Goal: Task Accomplishment & Management: Use online tool/utility

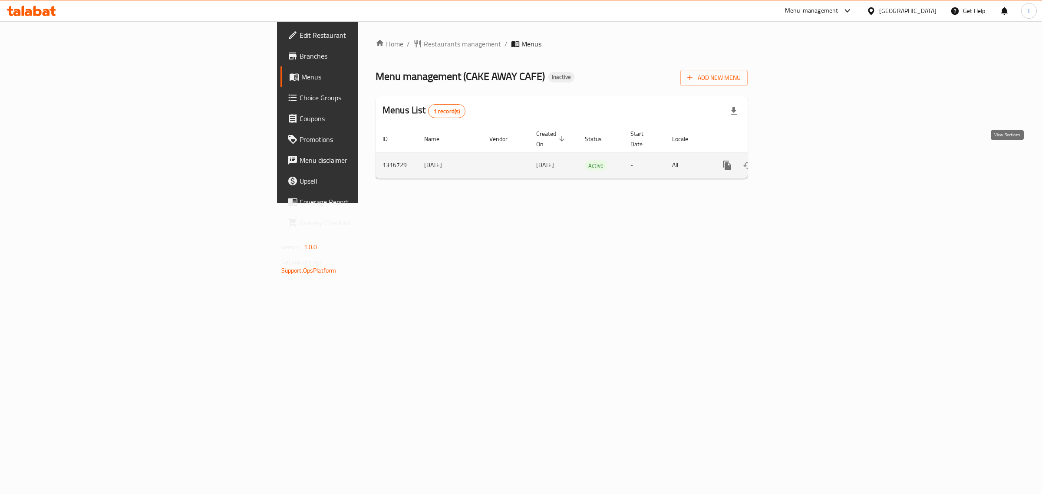
click at [795, 160] on icon "enhanced table" at bounding box center [789, 165] width 10 height 10
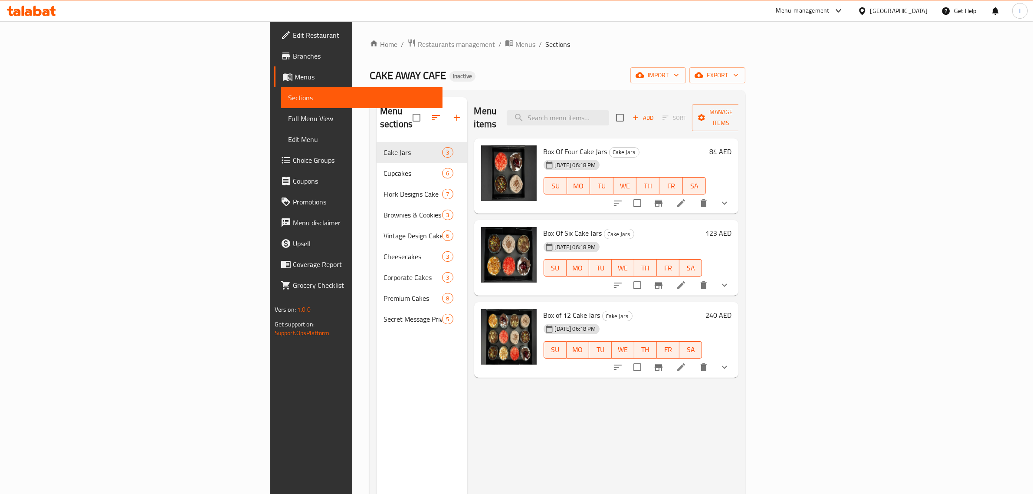
click at [288, 118] on span "Full Menu View" at bounding box center [362, 118] width 148 height 10
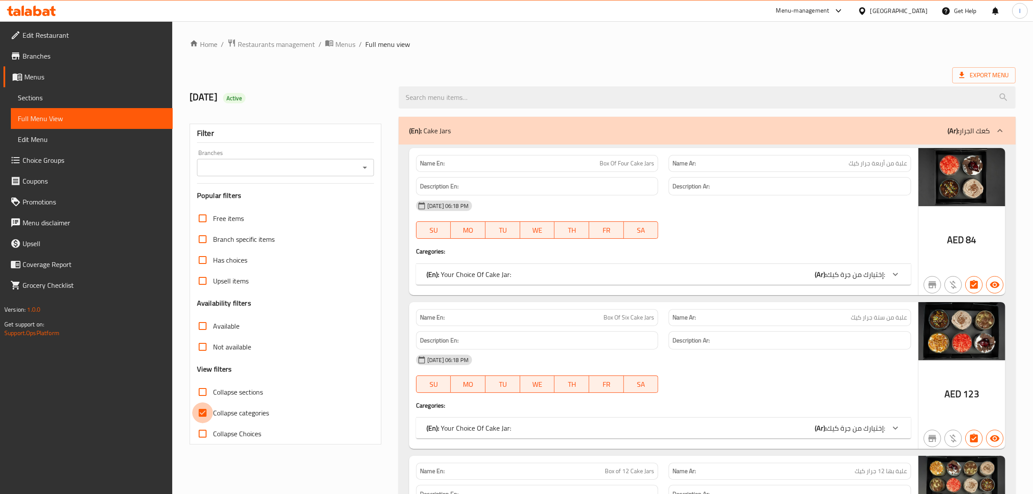
click at [203, 408] on input "Collapse categories" at bounding box center [202, 412] width 21 height 21
checkbox input "false"
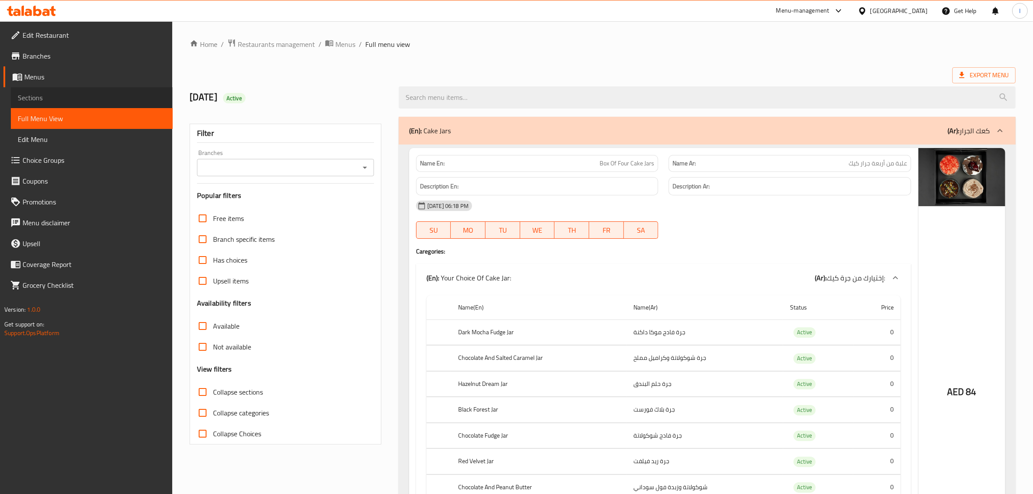
click at [53, 93] on span "Sections" at bounding box center [92, 97] width 148 height 10
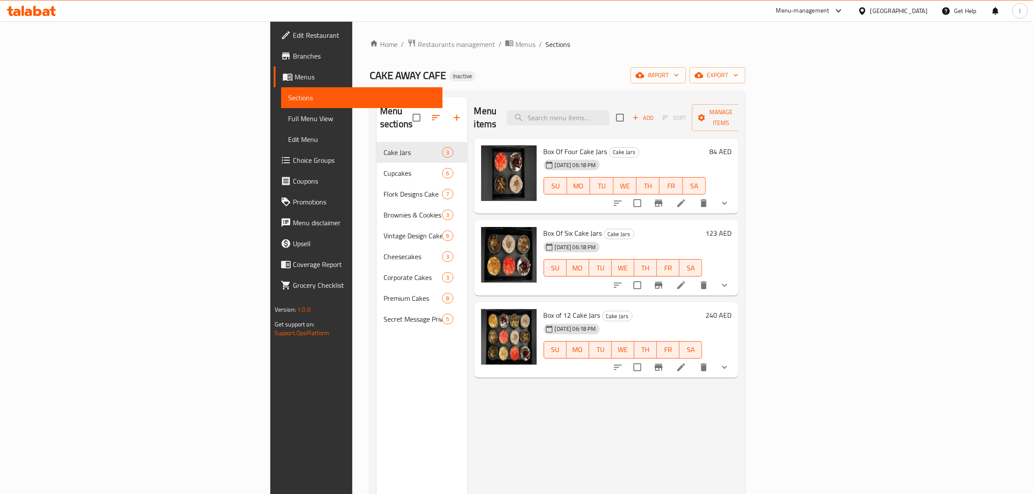
click at [544, 145] on span "Box Of Four Cake Jars" at bounding box center [576, 151] width 64 height 13
copy h6 "Box Of Four Cake Jars"
click at [544, 145] on span "Box Of Four Cake Jars" at bounding box center [576, 151] width 64 height 13
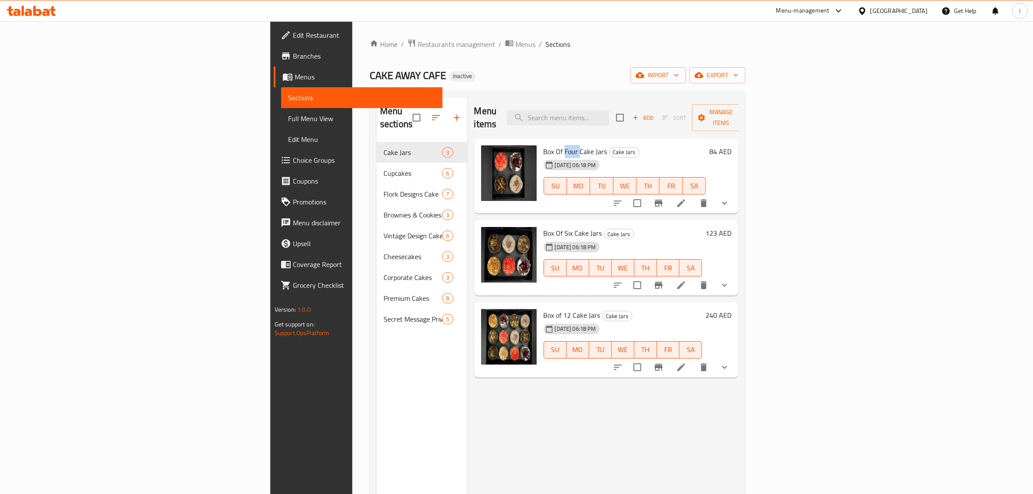
click at [544, 145] on span "Box Of Four Cake Jars" at bounding box center [576, 151] width 64 height 13
click at [544, 227] on span "Box Of Six Cake Jars" at bounding box center [573, 233] width 59 height 13
click at [544, 145] on span "Box Of Four Cake Jars" at bounding box center [576, 151] width 64 height 13
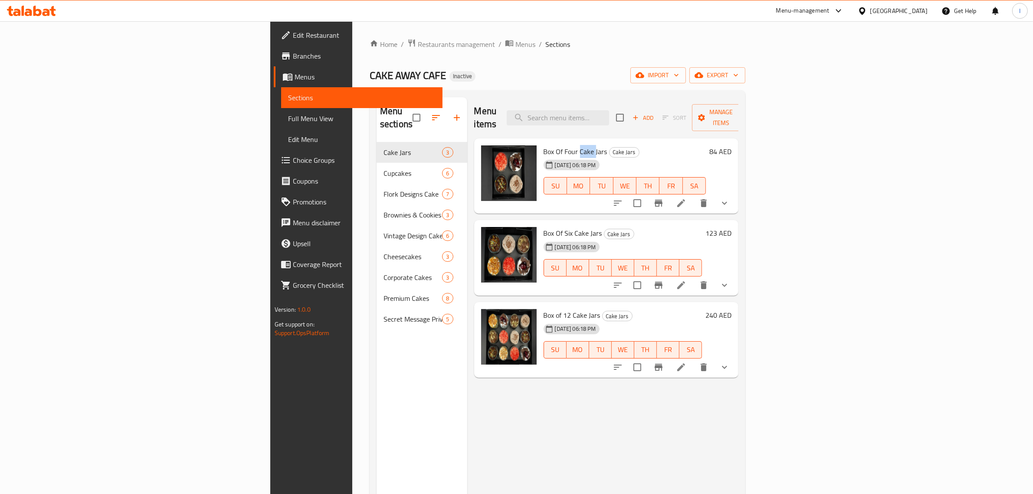
click at [544, 145] on span "Box Of Four Cake Jars" at bounding box center [576, 151] width 64 height 13
click at [730, 198] on icon "show more" at bounding box center [725, 203] width 10 height 10
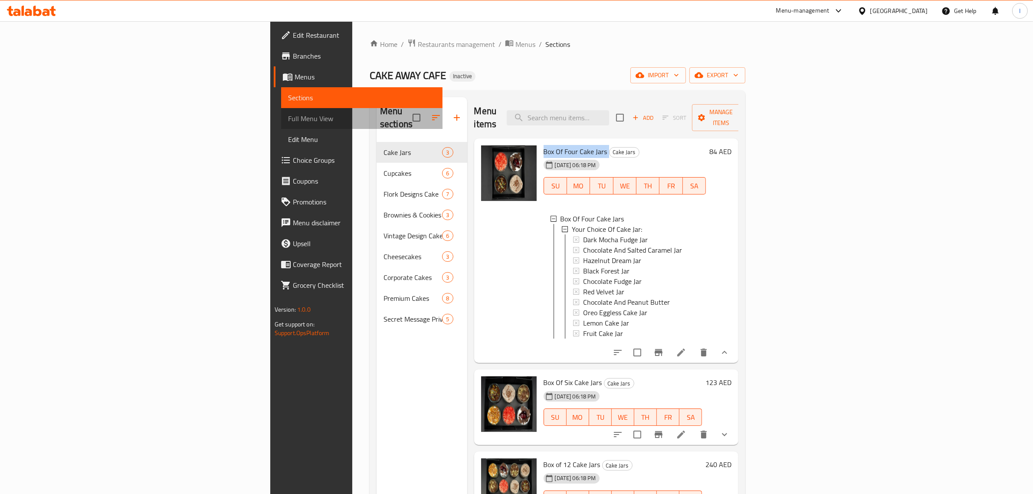
click at [288, 116] on span "Full Menu View" at bounding box center [362, 118] width 148 height 10
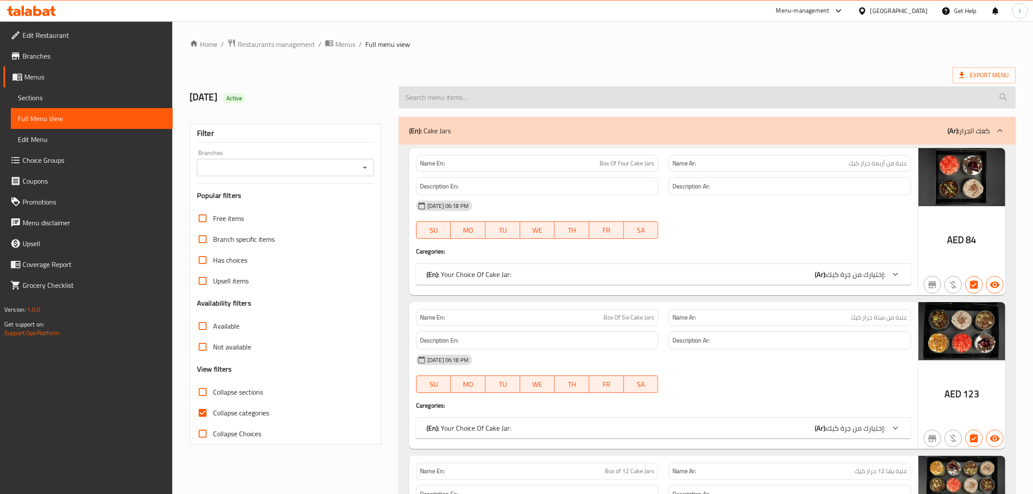
click at [545, 89] on input "search" at bounding box center [707, 97] width 617 height 22
paste input "Hazelnut Dream"
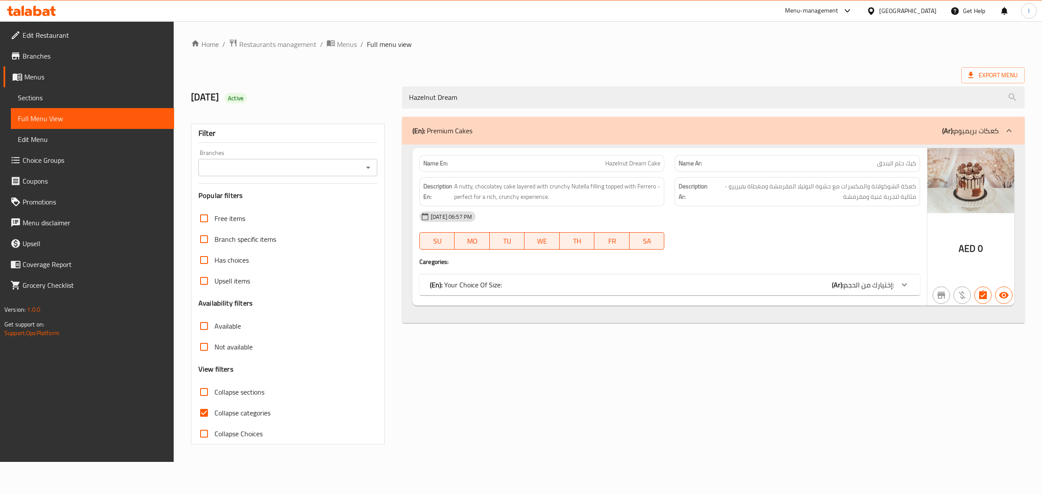
click at [905, 285] on icon at bounding box center [904, 285] width 10 height 10
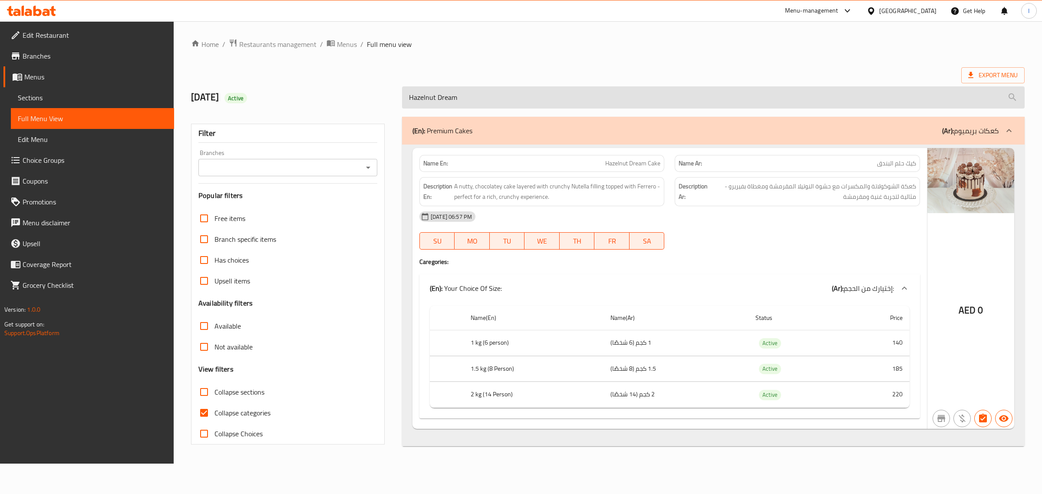
click at [474, 96] on input "Hazelnut Dream" at bounding box center [713, 97] width 622 height 22
paste input "Chocolate Fudge"
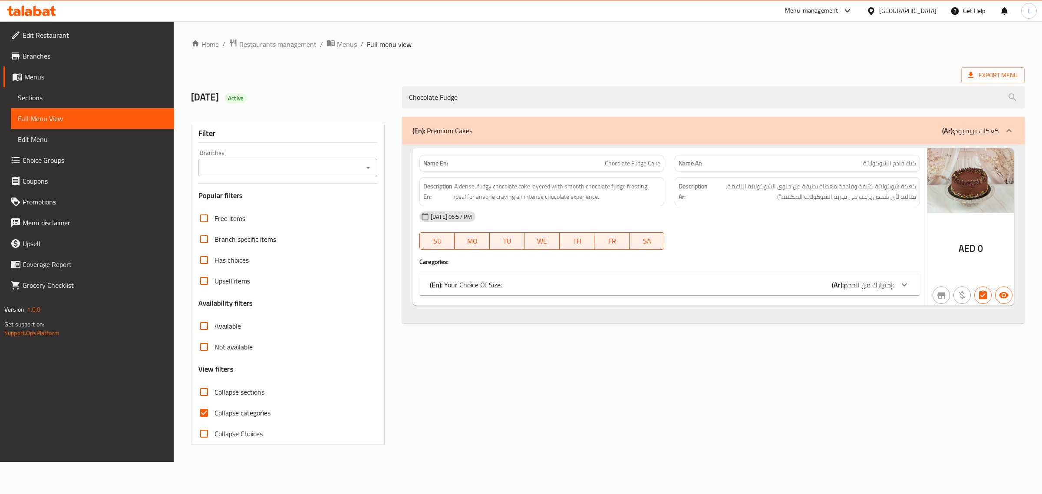
type input "Chocolate Fudge"
click at [202, 414] on input "Collapse categories" at bounding box center [204, 412] width 21 height 21
checkbox input "false"
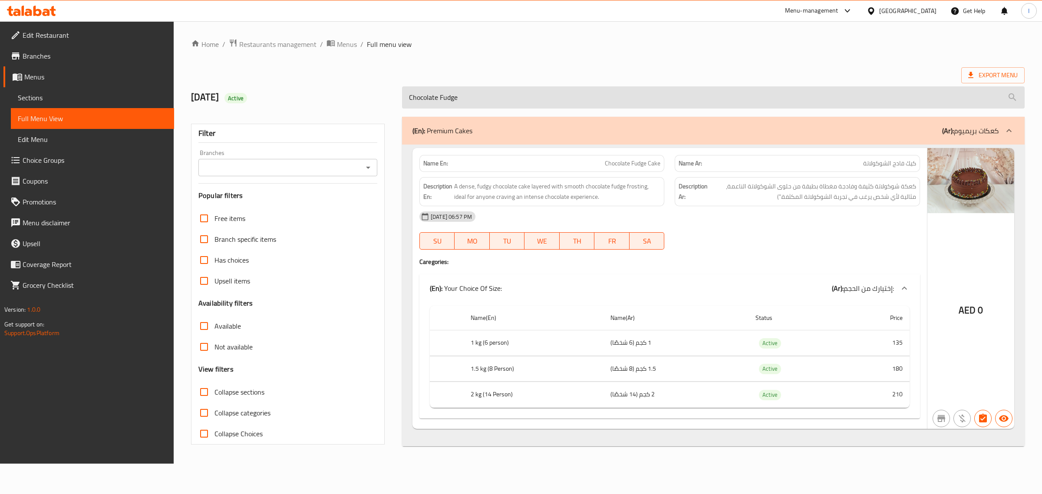
click at [489, 100] on input "Chocolate Fudge" at bounding box center [713, 97] width 622 height 22
paste input "Red Velvet Cak"
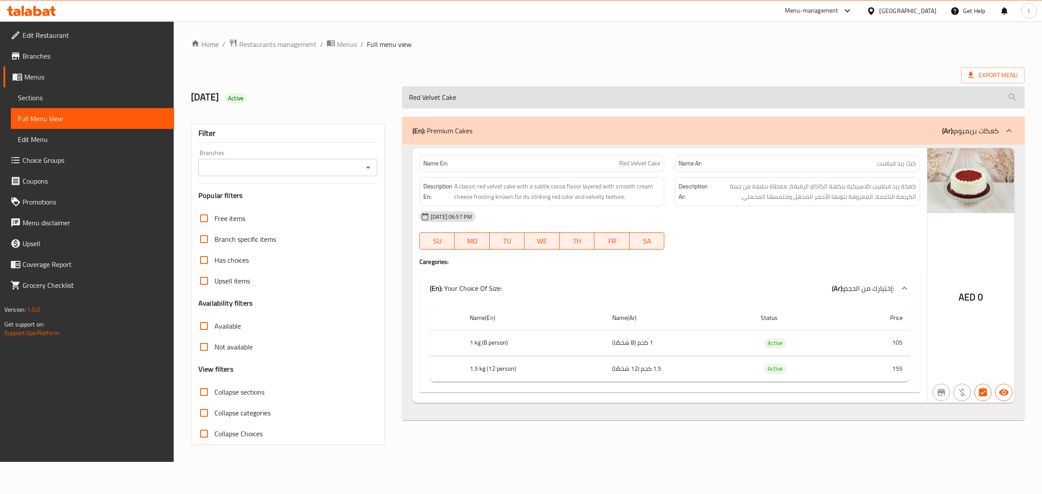
click at [472, 100] on input "Red Velvet Cake" at bounding box center [713, 97] width 622 height 22
paste input "Lotus Biscoff Dream"
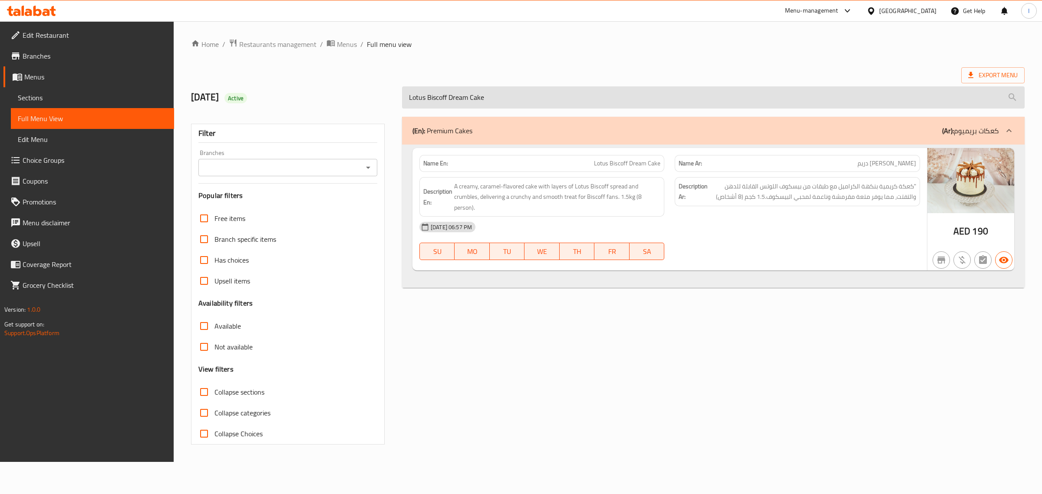
paste input "Dark Mocha Fudg"
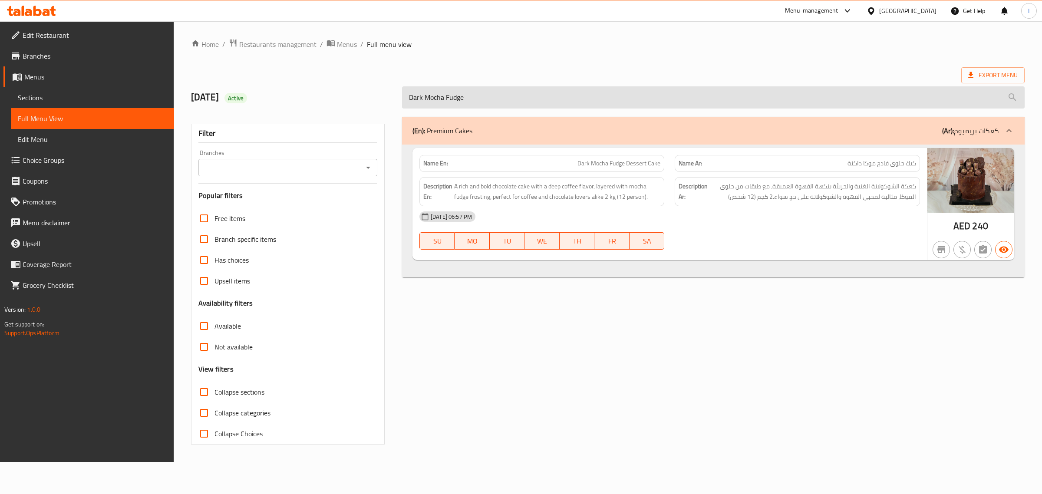
paste input "Chocolate and Salted Caramel"
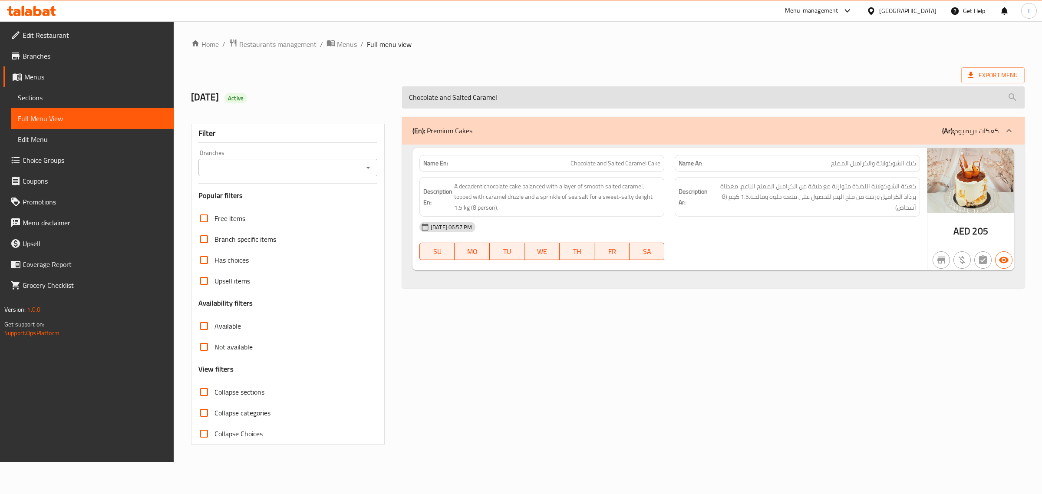
paste input "Lemon Cake"
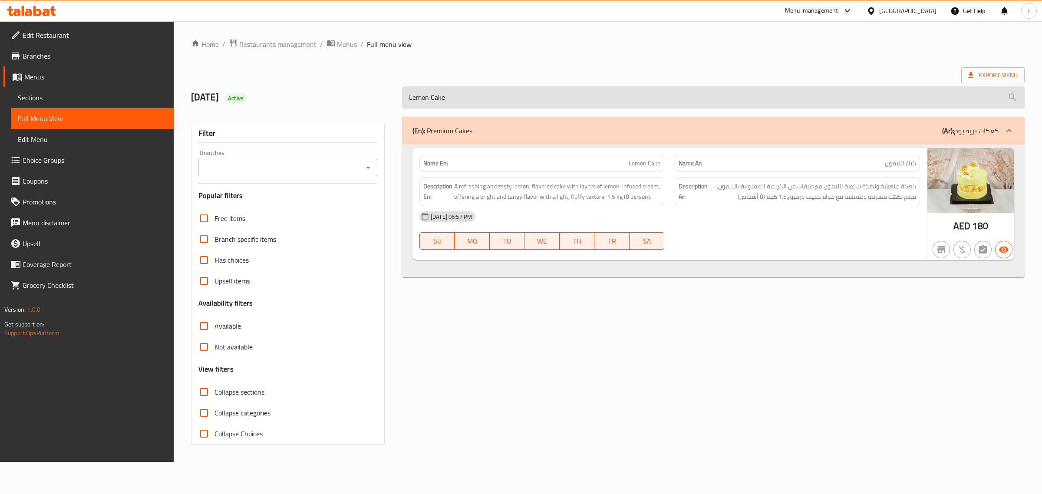
paste input "Fruit"
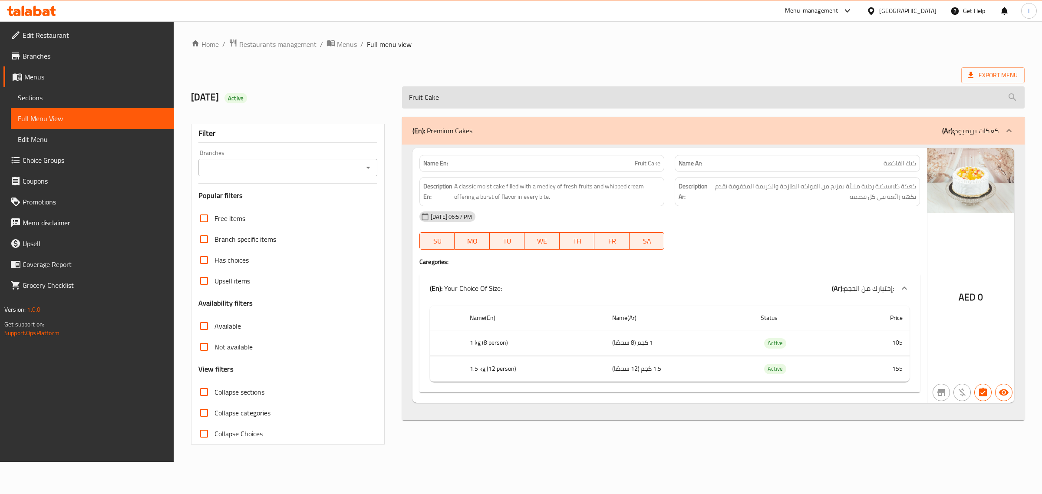
paste input "Anniversary Flork"
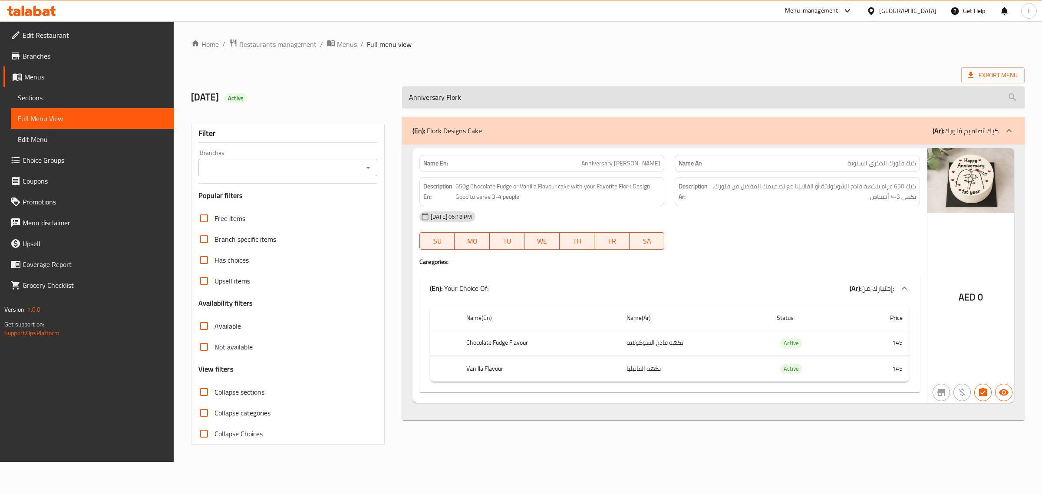
click at [555, 94] on input "Anniversary Flork" at bounding box center [713, 97] width 622 height 22
paste input "Birthda"
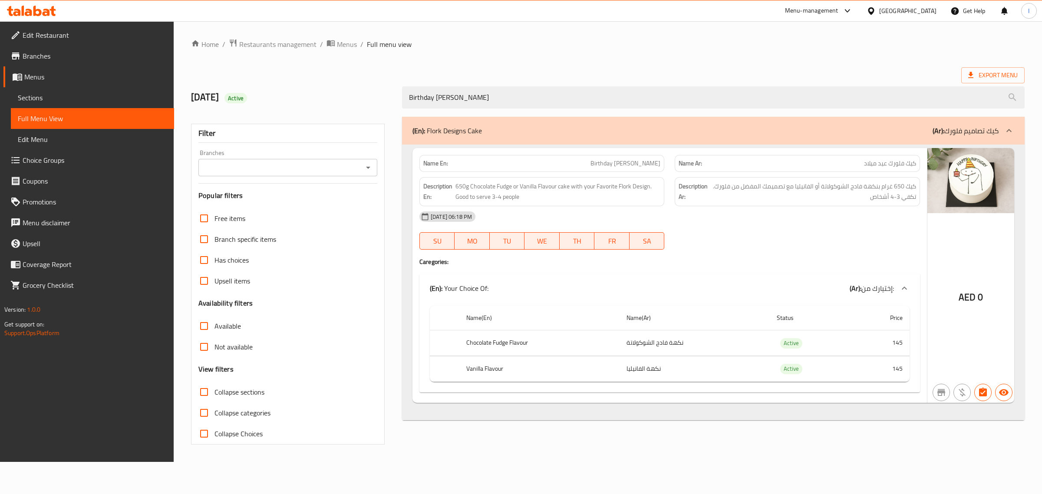
paste input "Flower"
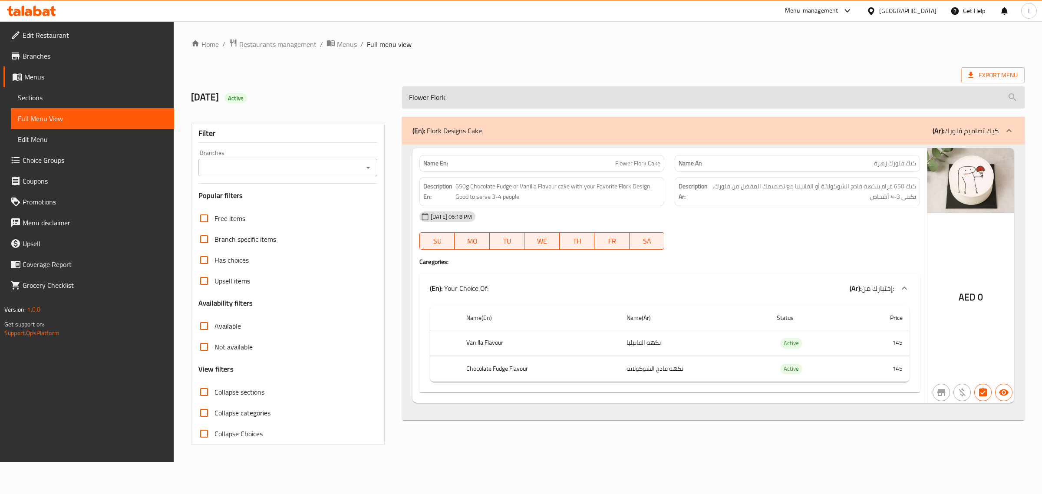
click at [548, 92] on input "Flower Flork" at bounding box center [713, 97] width 622 height 22
paste input "Graduate"
paste input "HBD My King"
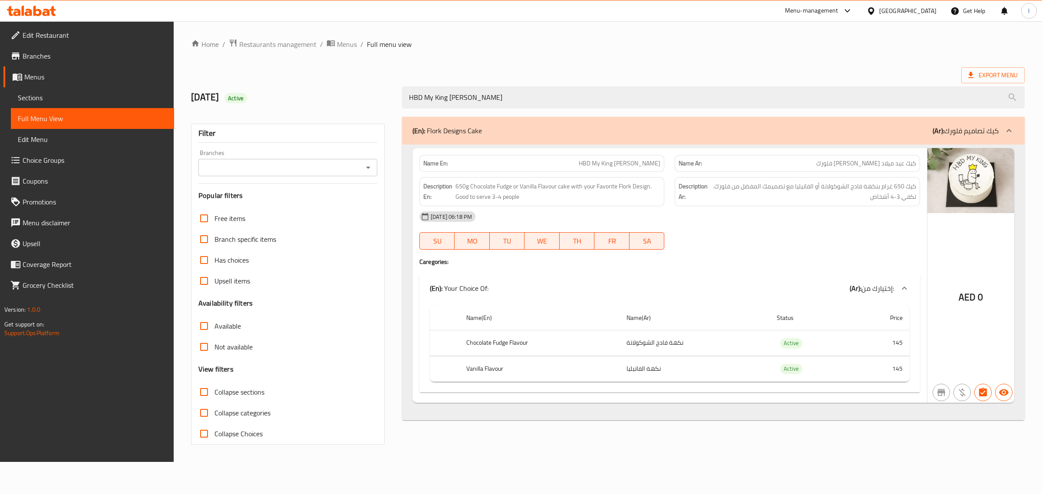
paste input "Kick Off Flork Cake"
paste input "Joey Theme Birthday"
paste input "Pink Heart Shape"
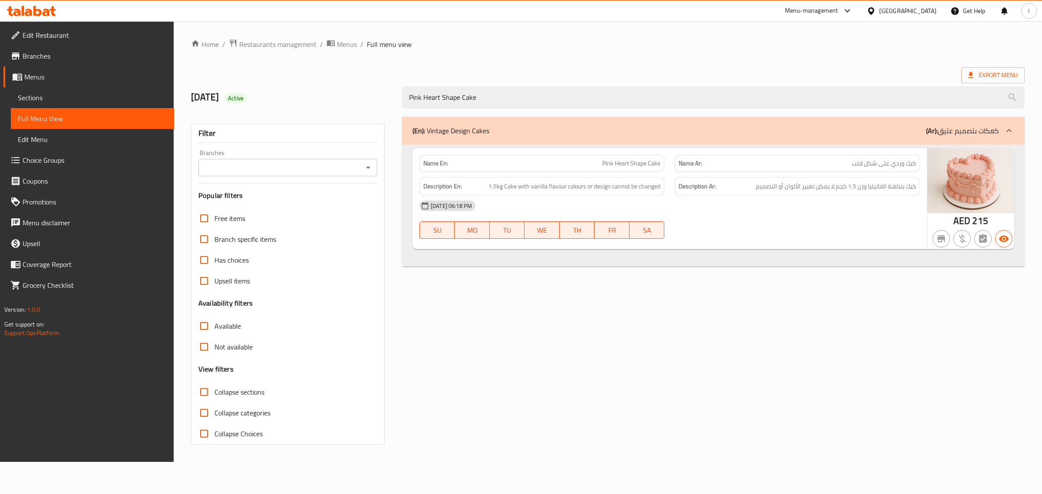
paste input "Maroon Vintag"
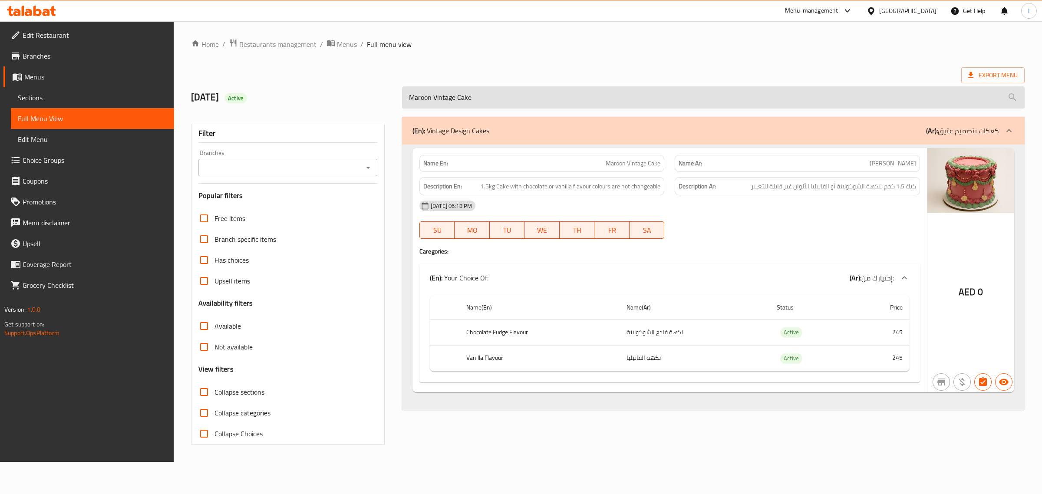
paste input "Pink"
paste input "Blue Cream"
paste input "Vintage Bows"
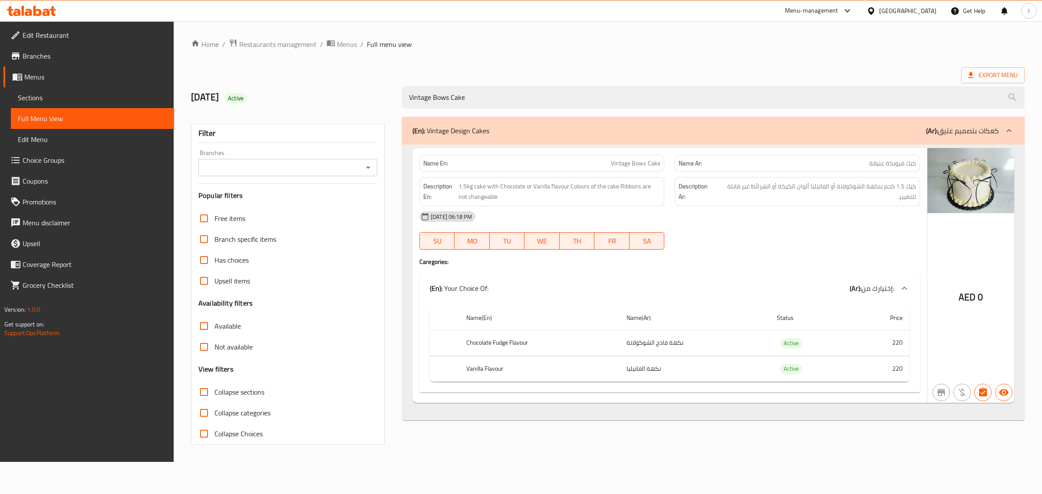
paste input "White Vintage"
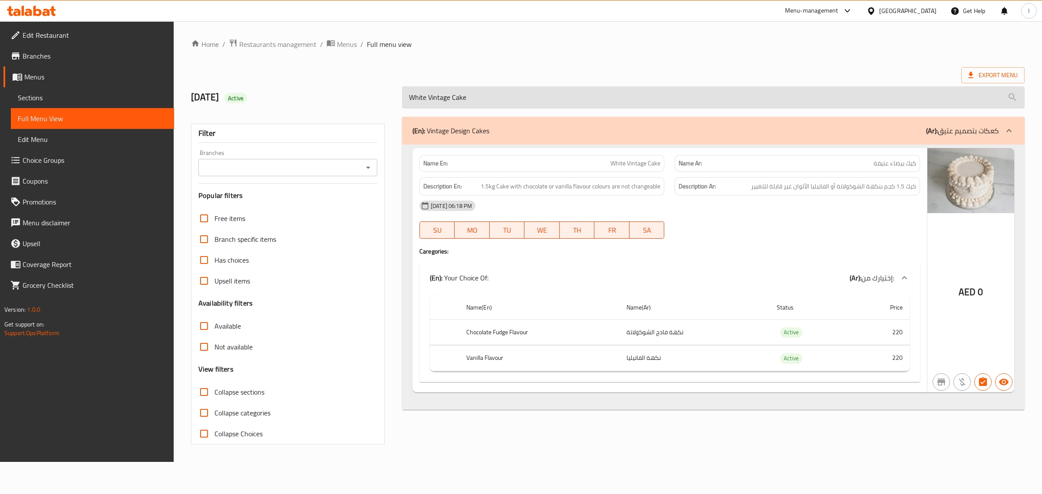
paste input "Eggless Oreo 3KG"
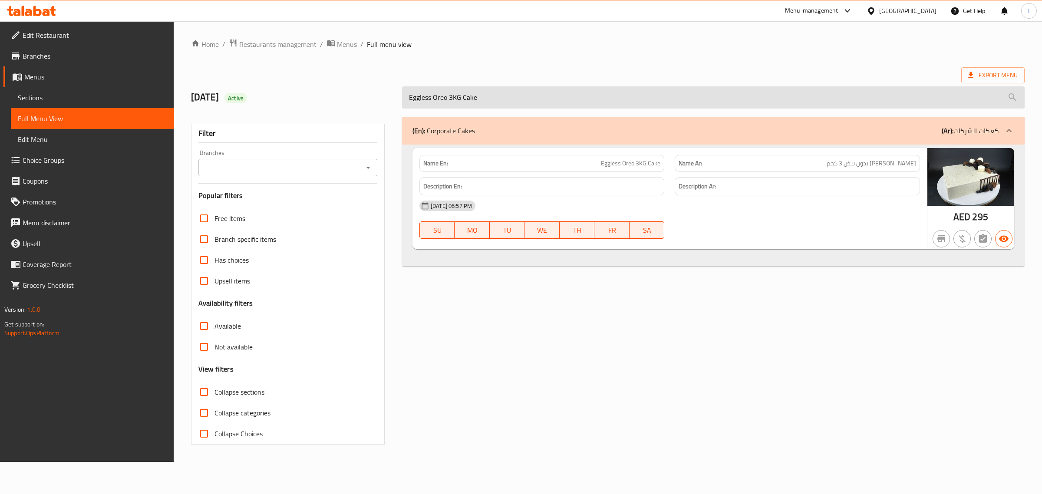
paste input "[PERSON_NAME]"
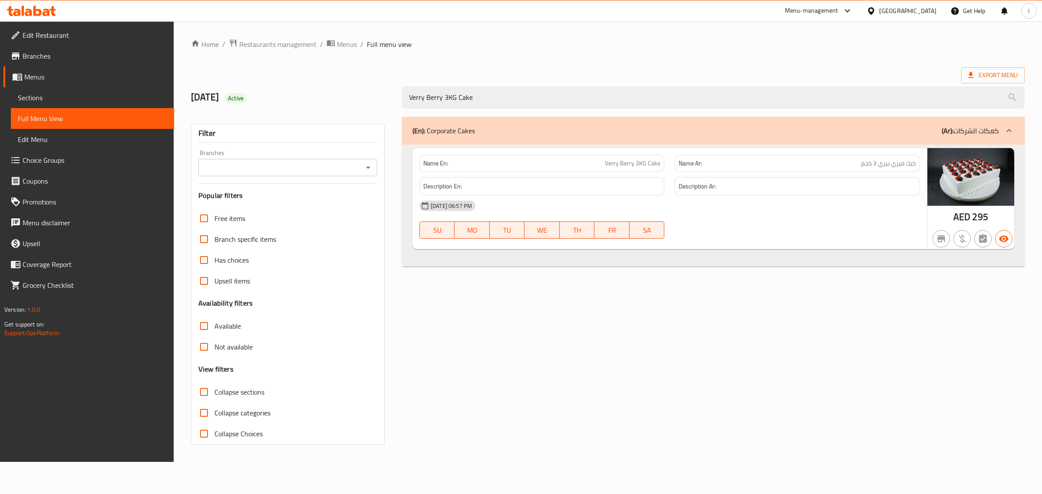
paste input "Chocolate Devil"
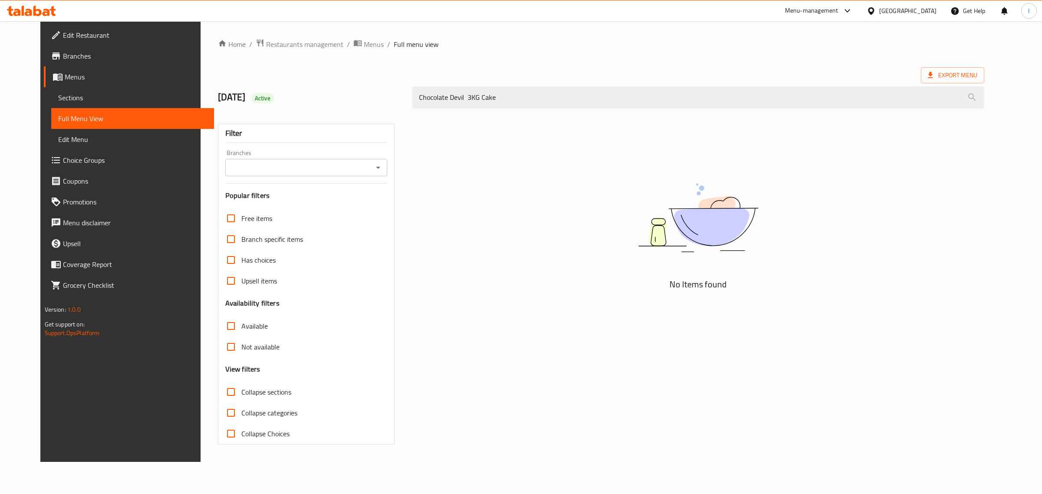
paste input "I Love You - Privy"
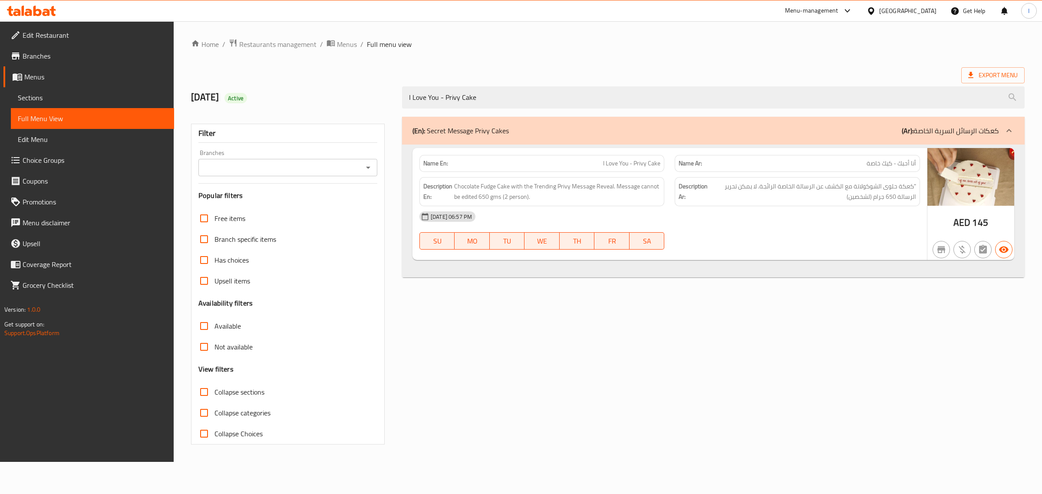
paste input "Happy Birthday English"
paste input "Anniversary Privy Cake"
paste input "Birthday Arabic"
click at [639, 166] on span "Happy Birthday Arabic Privy Cake" at bounding box center [618, 163] width 85 height 9
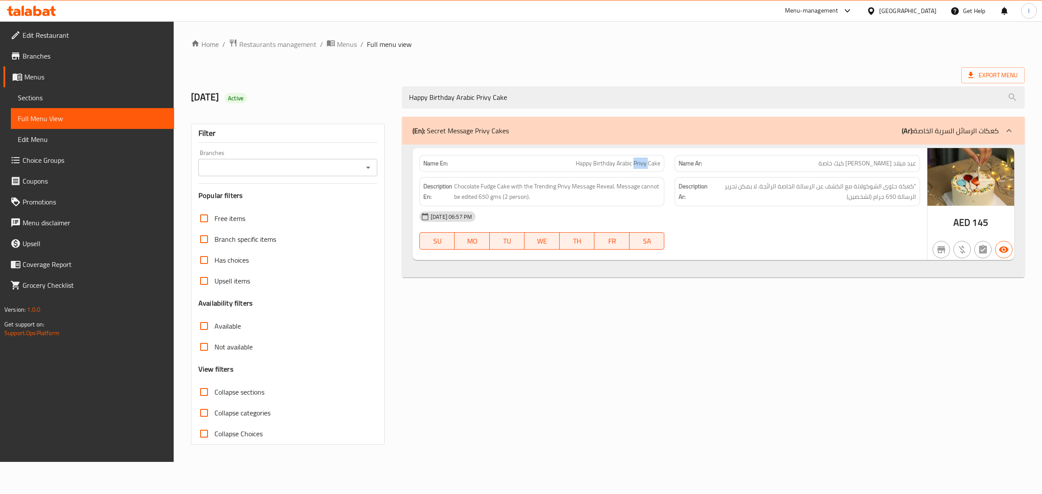
click at [639, 166] on span "Happy Birthday Arabic Privy Cake" at bounding box center [618, 163] width 85 height 9
copy span "Privy"
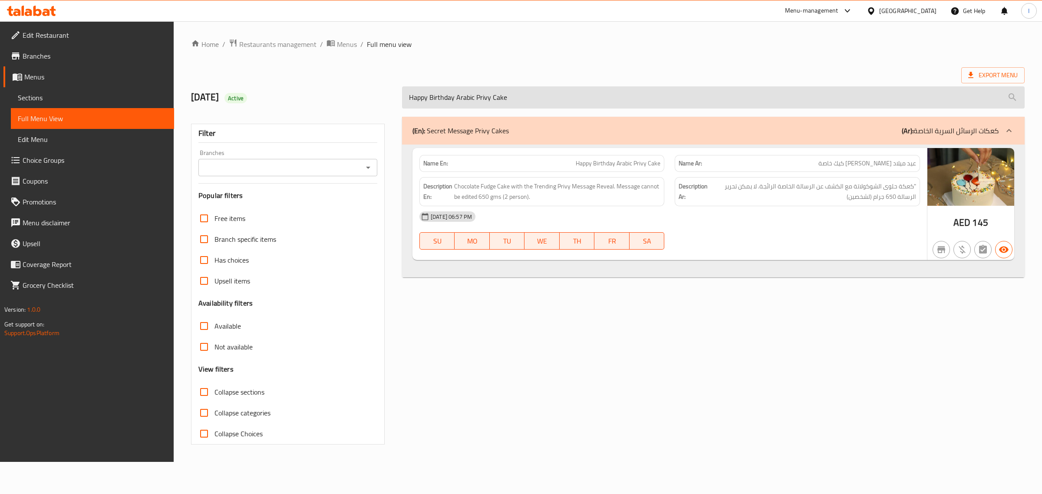
click at [625, 103] on input "Happy Birthday Arabic Privy Cake" at bounding box center [713, 97] width 622 height 22
paste input "Soul of my Soiul Arabic"
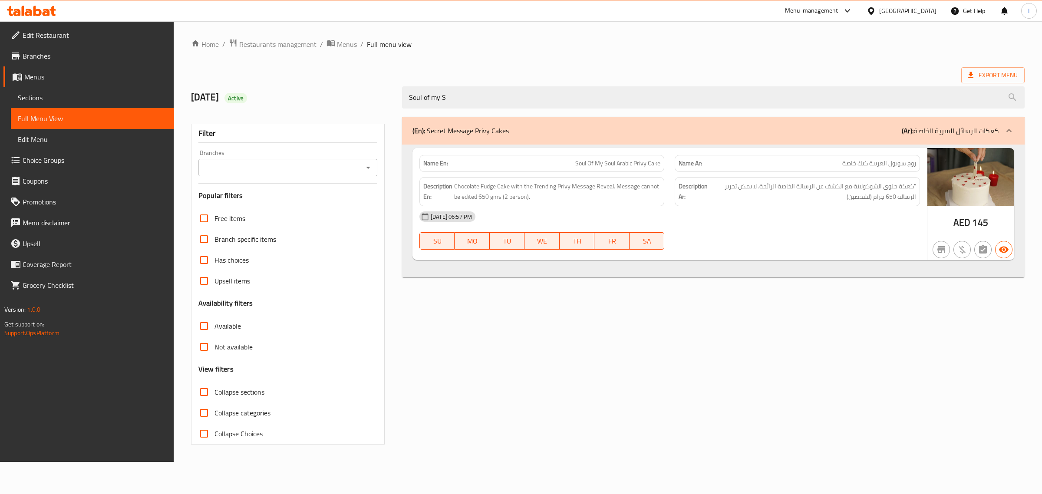
click at [885, 164] on span "روح سويول العربية كيك خاصة" at bounding box center [879, 163] width 74 height 9
copy span "روح سويول العربية كيك خاصة"
click at [589, 168] on span "Soul Of My Soul Arabic Privy Cake" at bounding box center [617, 163] width 85 height 9
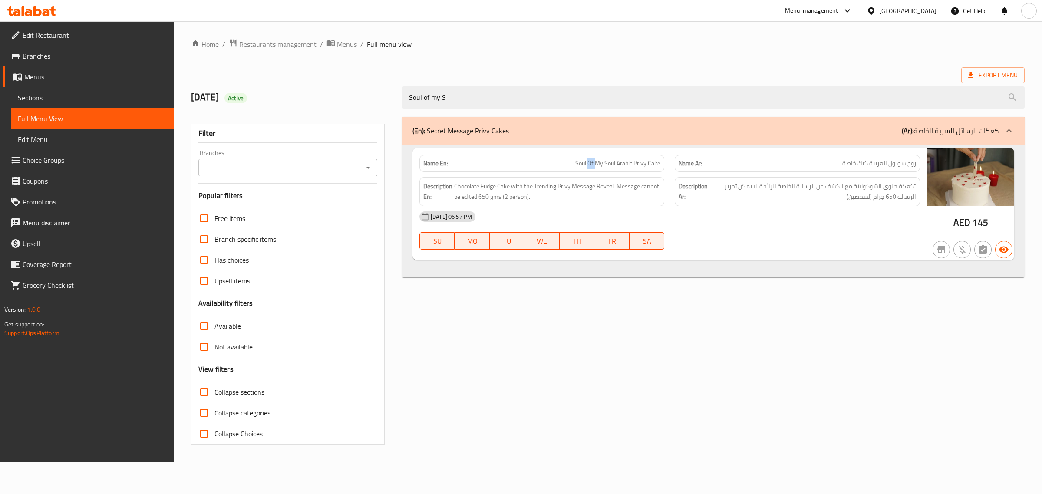
click at [589, 168] on span "Soul Of My Soul Arabic Privy Cake" at bounding box center [617, 163] width 85 height 9
copy span "Soul Of My Soul Arabic Privy Cake"
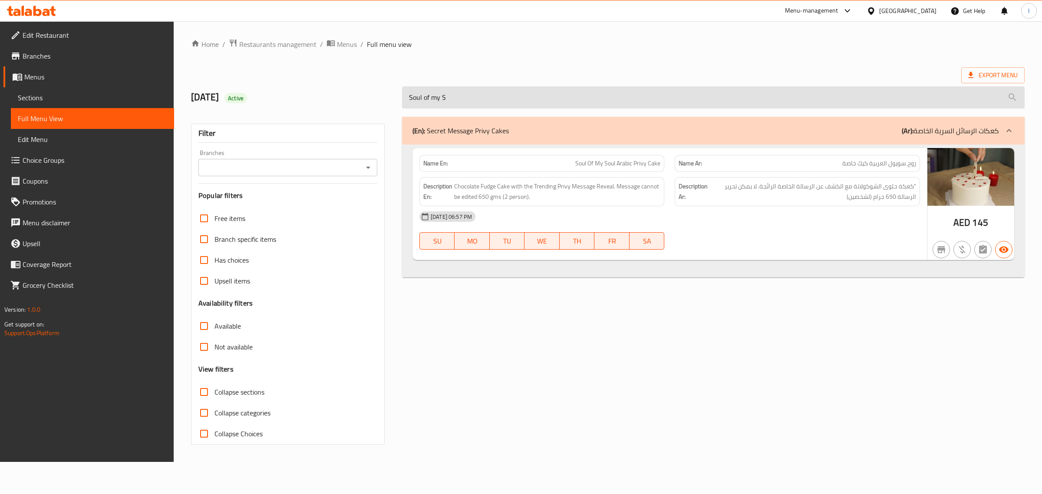
click at [452, 101] on input "Soul of my S" at bounding box center [713, 97] width 622 height 22
paste input "Nutella San Sabastian Basque Cheesecake"
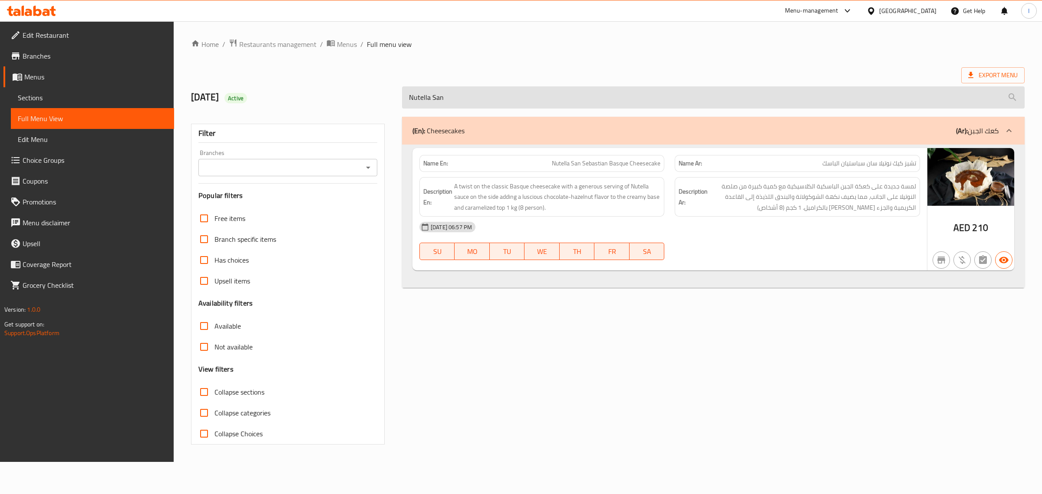
paste input "San Sabastian Basque Cheesecake"
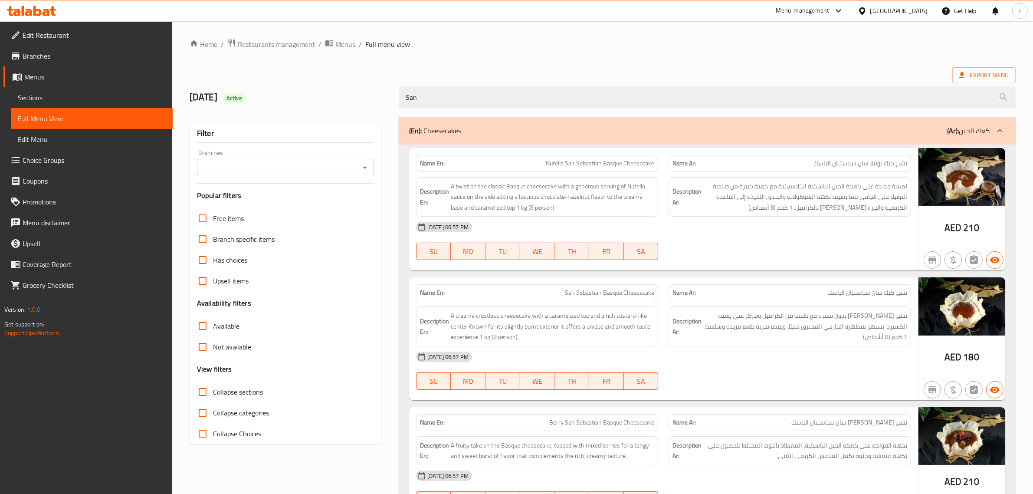
paste input "Cheesecake"
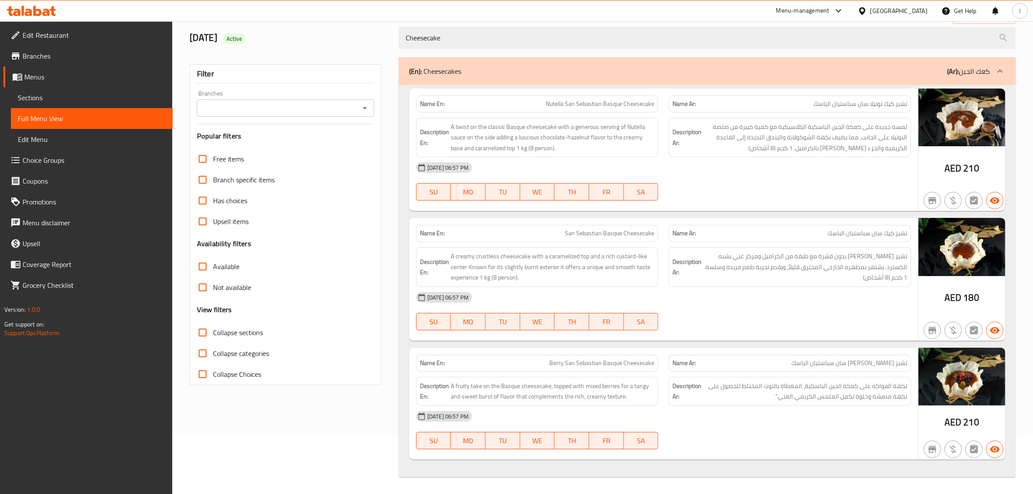
scroll to position [61, 0]
paste input "Berry San Sabastian Basque Cheesecake"
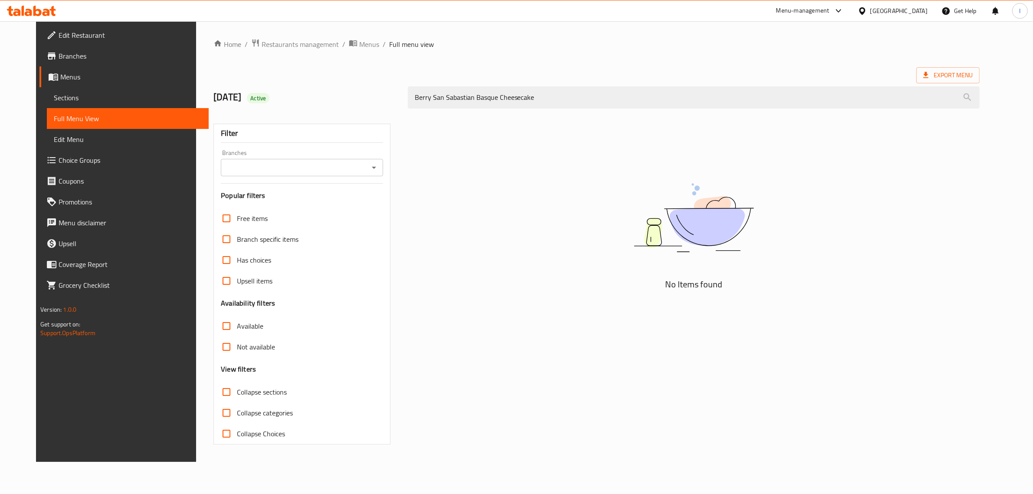
scroll to position [0, 0]
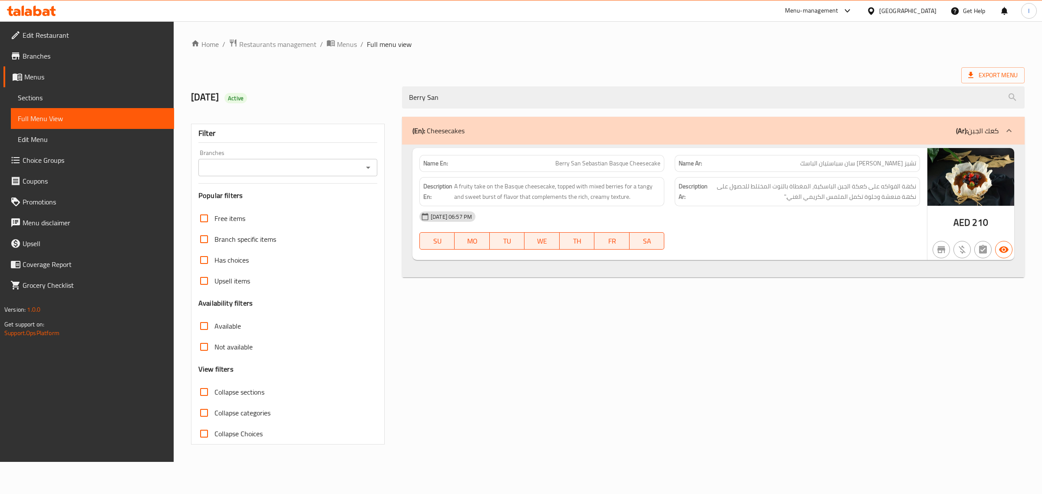
paste input "ox of Four Jars"
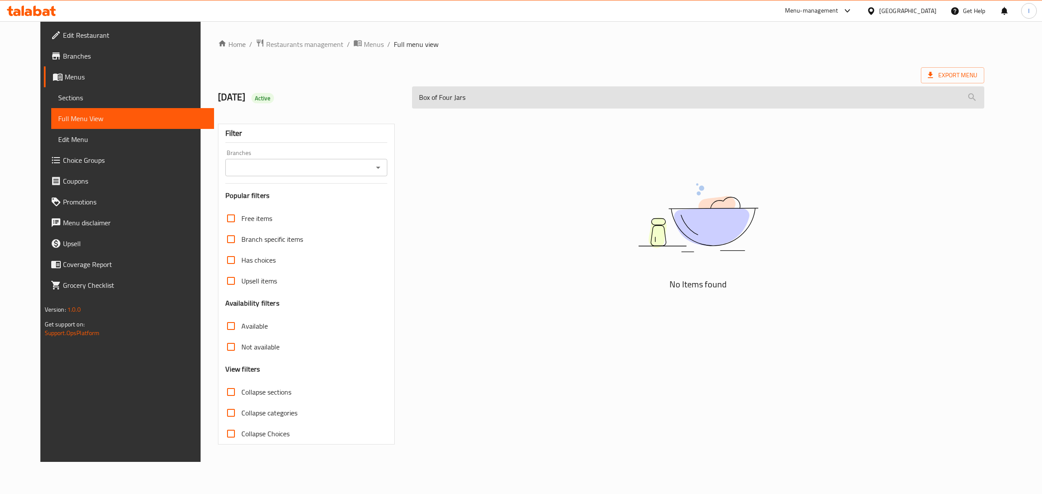
drag, startPoint x: 464, startPoint y: 100, endPoint x: 444, endPoint y: 102, distance: 20.0
click at [444, 102] on input "Box of Four Jars" at bounding box center [698, 97] width 572 height 22
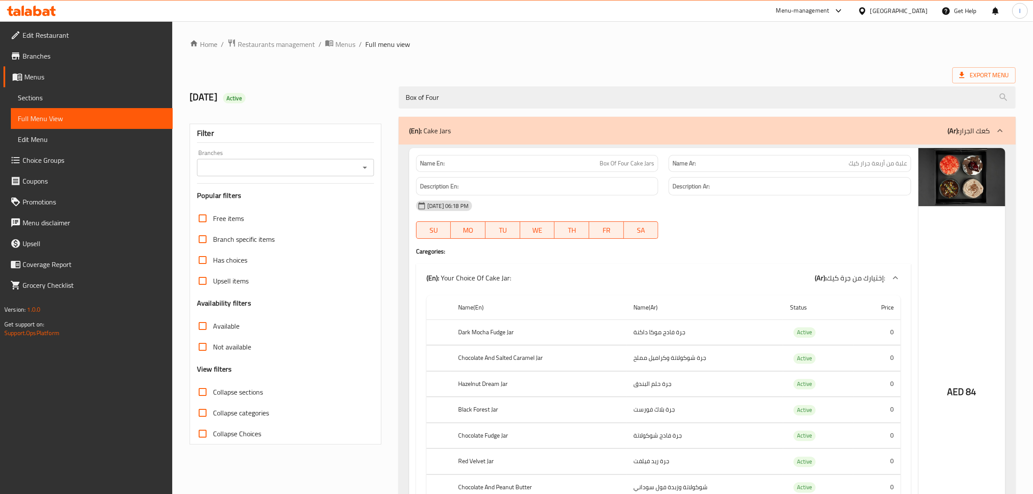
type input "Box of Four"
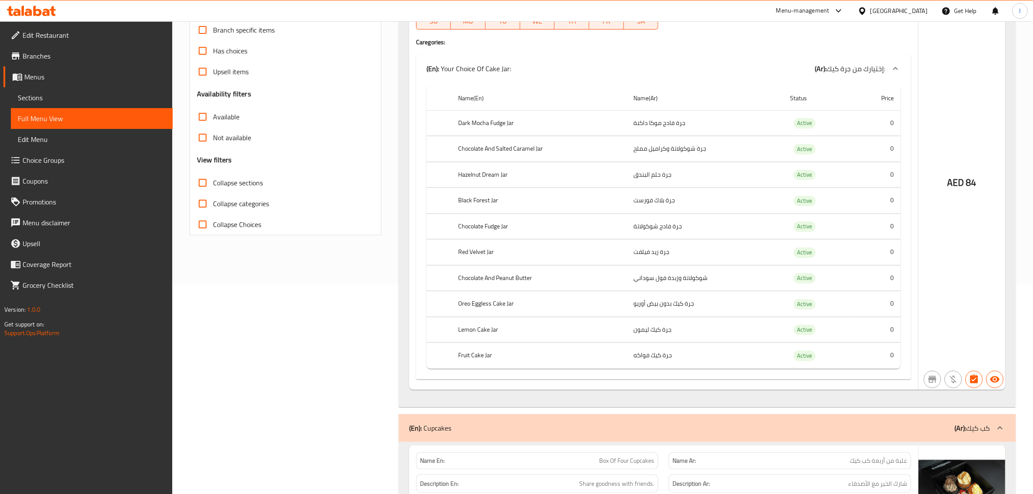
scroll to position [109, 0]
